Goal: Transaction & Acquisition: Obtain resource

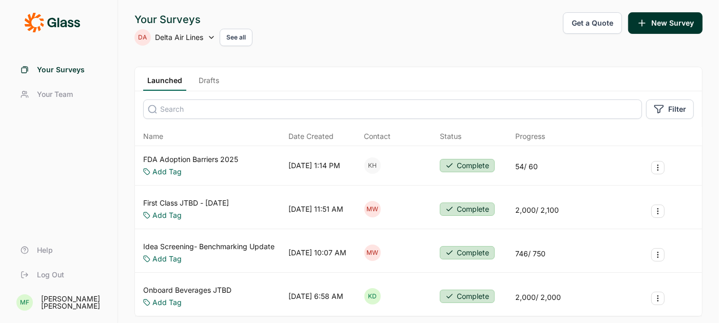
click at [595, 24] on button "Get a Quote" at bounding box center [592, 23] width 59 height 22
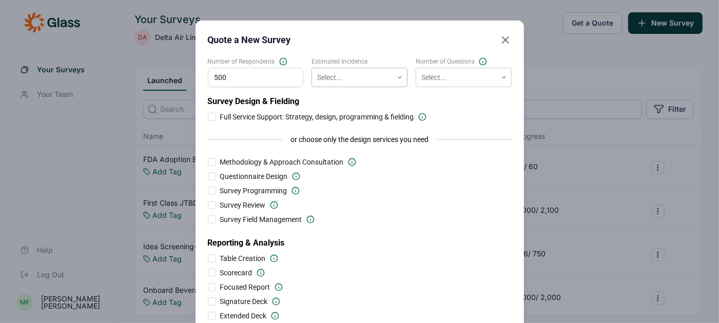
click at [400, 74] on icon at bounding box center [399, 77] width 6 height 6
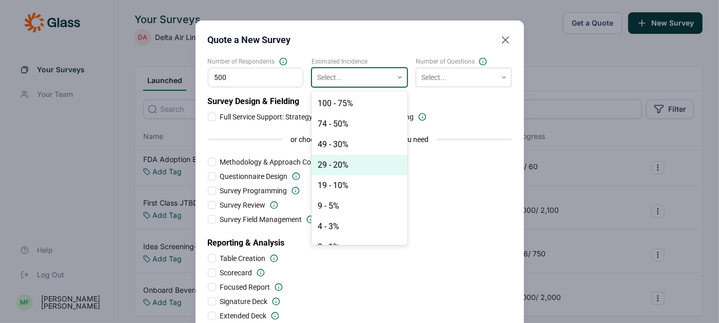
click at [354, 164] on div "29 - 20%" at bounding box center [359, 165] width 96 height 21
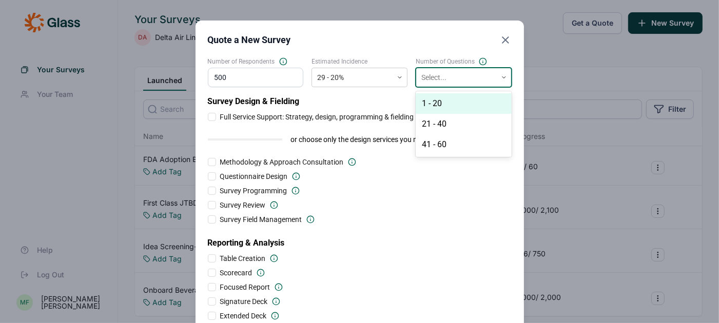
click at [457, 73] on div at bounding box center [456, 77] width 70 height 13
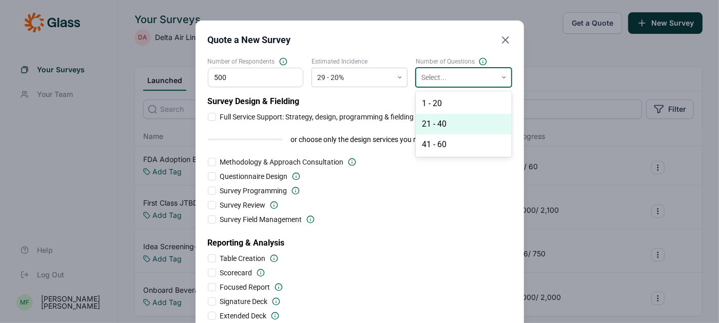
click at [440, 124] on div "21 - 40" at bounding box center [463, 124] width 96 height 21
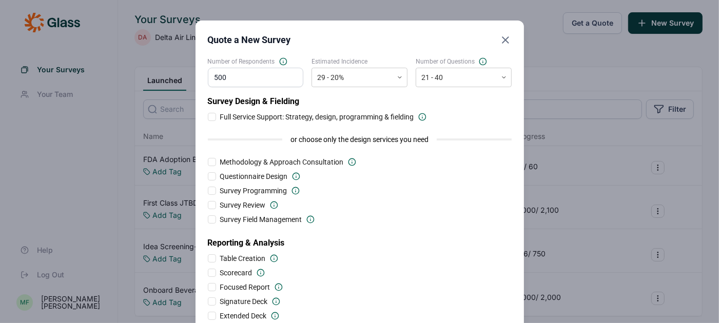
click at [248, 72] on input "500" at bounding box center [256, 77] width 96 height 19
type input "5"
drag, startPoint x: 239, startPoint y: 75, endPoint x: 174, endPoint y: 81, distance: 65.4
click at [174, 81] on div "Quote a New Survey Number of Respondents 1000 Estimated Incidence 29 - 20% Numb…" at bounding box center [359, 212] width 719 height 424
click at [354, 206] on div "Survey Review" at bounding box center [360, 205] width 304 height 10
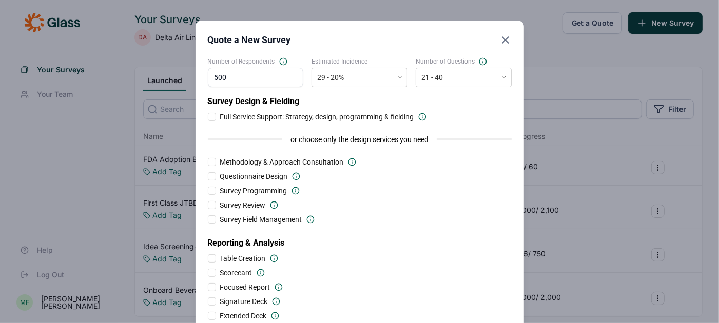
click at [211, 115] on div at bounding box center [212, 117] width 8 height 8
click at [208, 117] on input "Full Service Support: Strategy, design, programming & fielding" at bounding box center [208, 117] width 0 height 0
drag, startPoint x: 235, startPoint y: 81, endPoint x: 181, endPoint y: 73, distance: 55.4
click at [181, 73] on div "Quote a New Survey Number of Respondents 500 Estimated Incidence 29 - 20% Numbe…" at bounding box center [359, 212] width 719 height 424
type input "1"
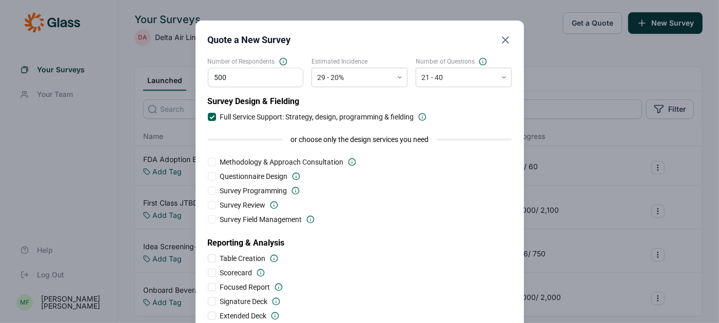
click at [362, 182] on div "Survey Design & Fielding Full Service Support: Strategy, design, programming & …" at bounding box center [360, 208] width 304 height 226
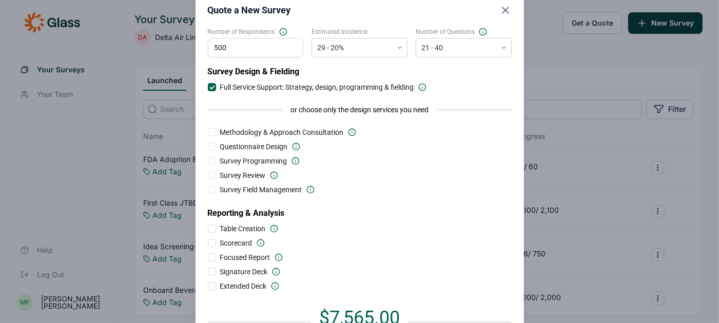
scroll to position [37, 0]
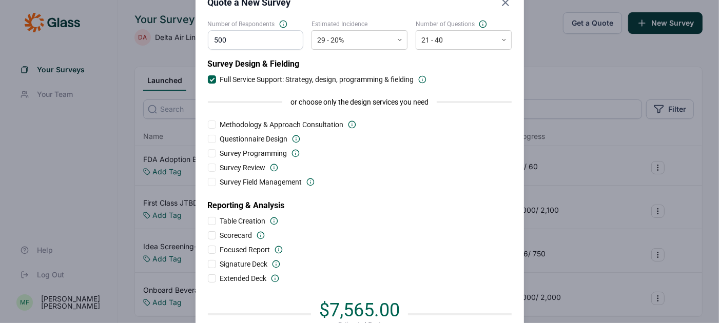
click at [211, 222] on div at bounding box center [212, 221] width 8 height 8
click at [208, 221] on input "Table Creation" at bounding box center [208, 221] width 0 height 0
click at [208, 219] on div at bounding box center [212, 221] width 8 height 8
click at [208, 221] on input "Table Creation" at bounding box center [208, 221] width 0 height 0
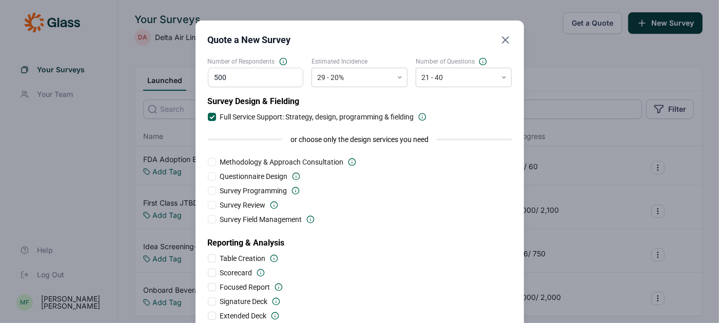
drag, startPoint x: 237, startPoint y: 80, endPoint x: 189, endPoint y: 79, distance: 47.7
click at [189, 79] on div "Quote a New Survey Number of Respondents 500 Estimated Incidence 29 - 20% Numbe…" at bounding box center [359, 212] width 719 height 424
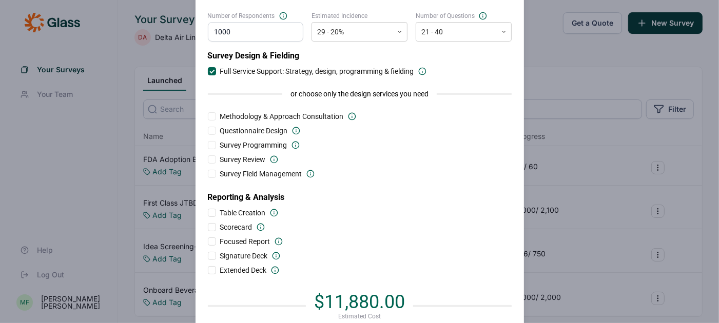
scroll to position [42, 0]
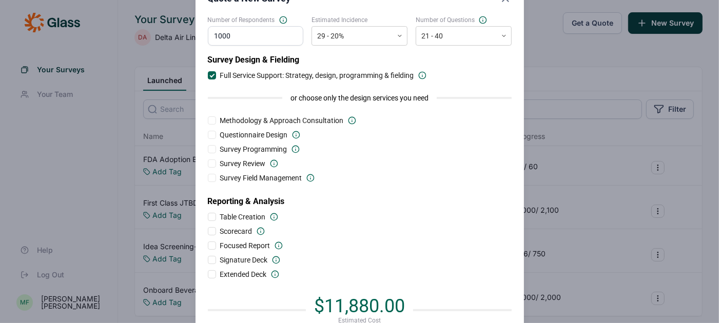
click at [211, 215] on div at bounding box center [212, 217] width 8 height 8
click at [208, 217] on input "Table Creation" at bounding box center [208, 217] width 0 height 0
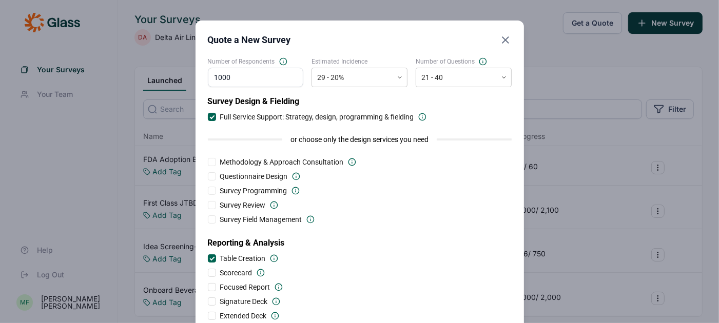
scroll to position [1, 0]
drag, startPoint x: 242, startPoint y: 74, endPoint x: 182, endPoint y: 73, distance: 60.0
click at [182, 73] on div "Quote a New Survey Number of Respondents 1000 Estimated Incidence 29 - 20% Numb…" at bounding box center [359, 211] width 719 height 424
type input "500"
click at [373, 220] on div "Survey Field Management" at bounding box center [360, 219] width 304 height 10
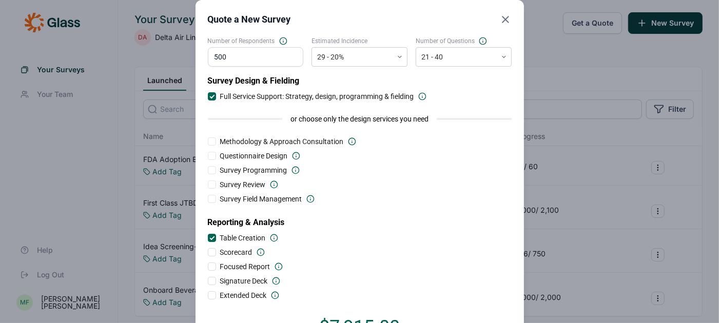
scroll to position [29, 0]
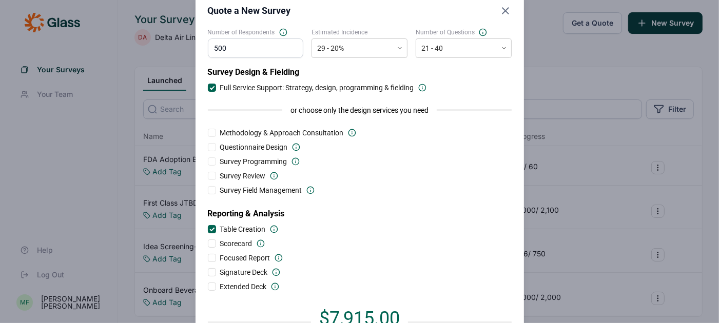
click at [213, 228] on div at bounding box center [211, 229] width 5 height 5
click at [208, 229] on input "Table Creation" at bounding box center [208, 229] width 0 height 0
click at [212, 242] on div at bounding box center [212, 244] width 8 height 8
click at [208, 244] on input "Scorecard" at bounding box center [208, 244] width 0 height 0
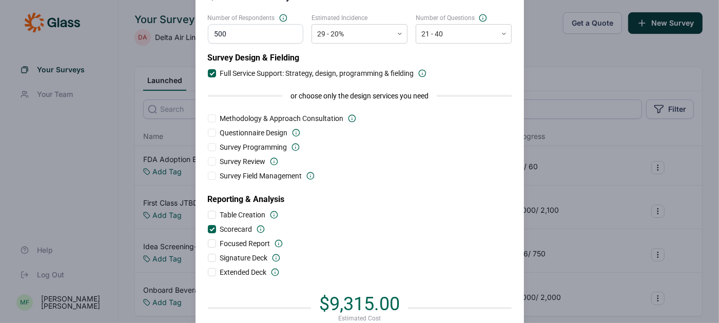
scroll to position [51, 0]
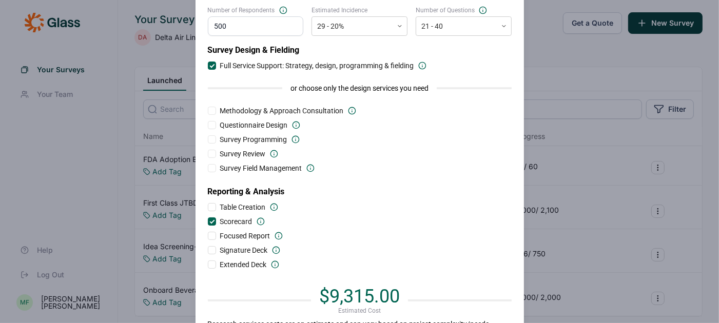
click at [211, 64] on div at bounding box center [211, 65] width 5 height 5
click at [208, 66] on input "Full Service Support: Strategy, design, programming & fielding" at bounding box center [208, 66] width 0 height 0
click at [212, 221] on div at bounding box center [211, 221] width 5 height 5
click at [208, 222] on input "Scorecard" at bounding box center [208, 222] width 0 height 0
click at [212, 248] on div at bounding box center [212, 250] width 8 height 8
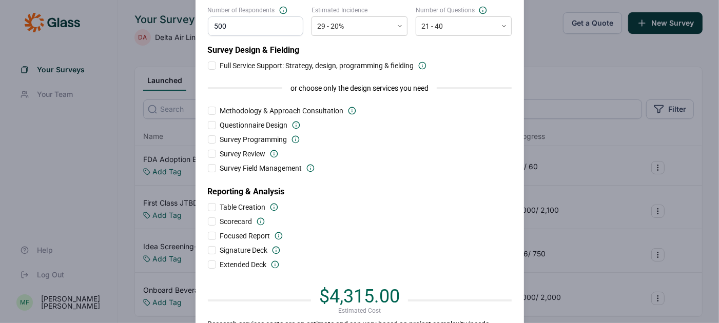
click at [208, 250] on input "Signature Deck" at bounding box center [208, 250] width 0 height 0
